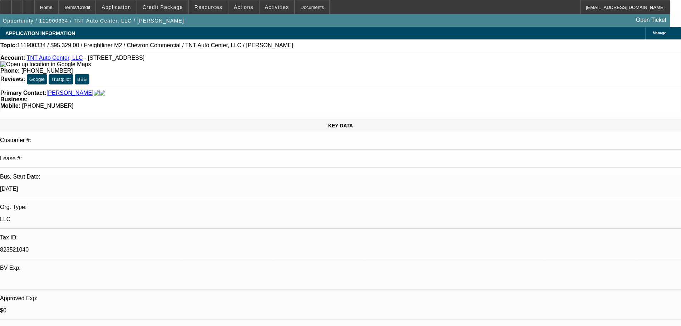
select select "0"
select select "2"
select select "0"
select select "6"
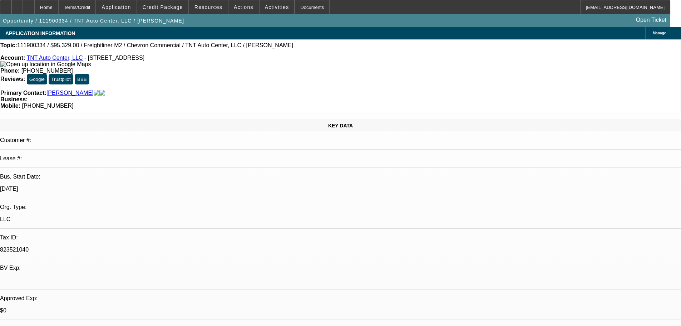
select select "0"
select select "2"
select select "0"
select select "6"
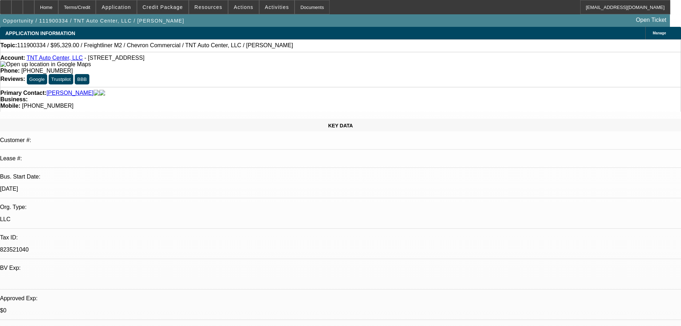
select select "0"
select select "2"
select select "0"
select select "6"
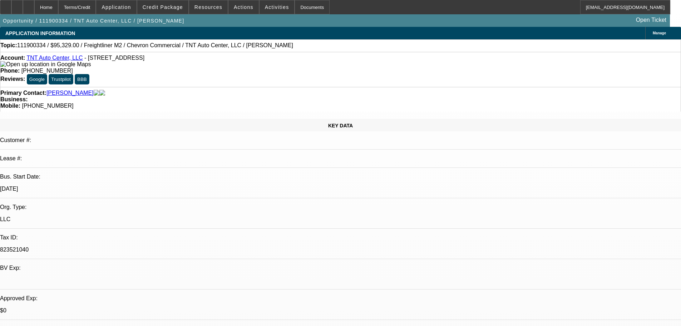
select select "0"
select select "2"
select select "0"
select select "6"
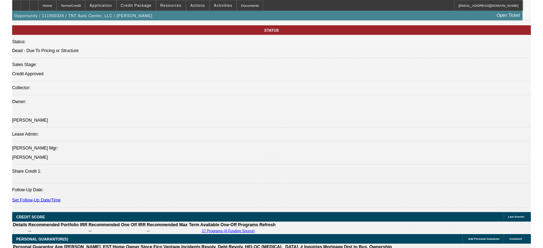
scroll to position [858, 0]
